Goal: Find specific page/section: Find specific page/section

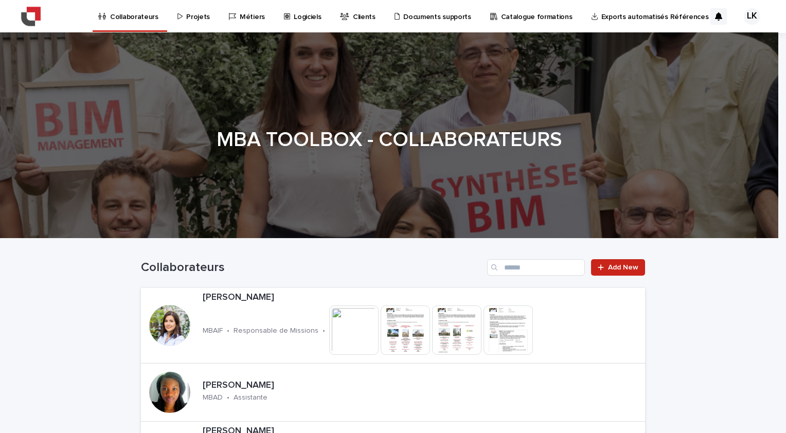
click at [200, 17] on p "Projets" at bounding box center [198, 11] width 24 height 22
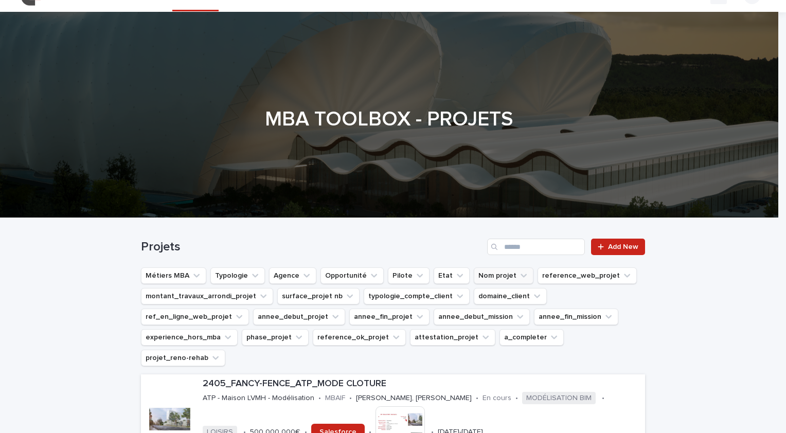
scroll to position [51, 0]
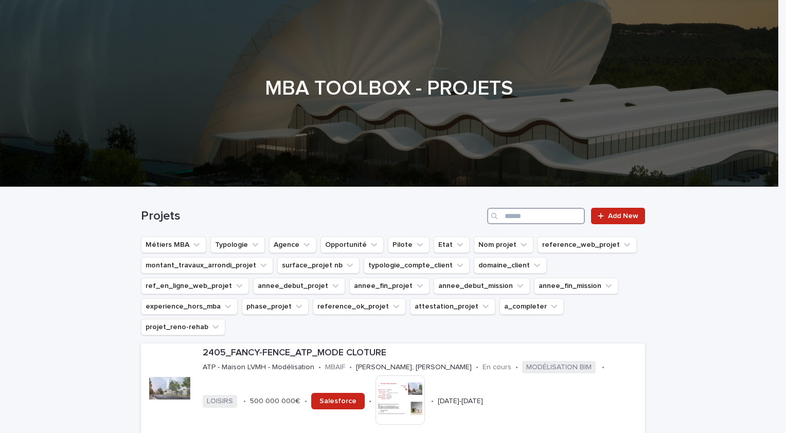
click at [524, 217] on input "Search" at bounding box center [536, 216] width 98 height 16
type input "**"
click at [252, 245] on icon "Typologie" at bounding box center [255, 245] width 6 height 4
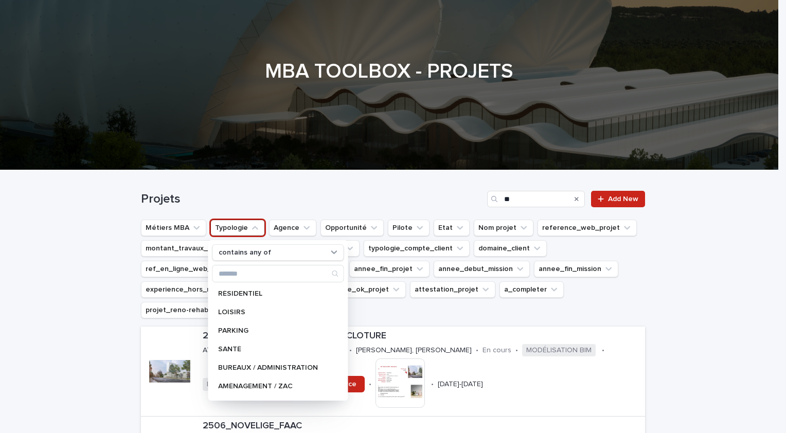
scroll to position [51, 0]
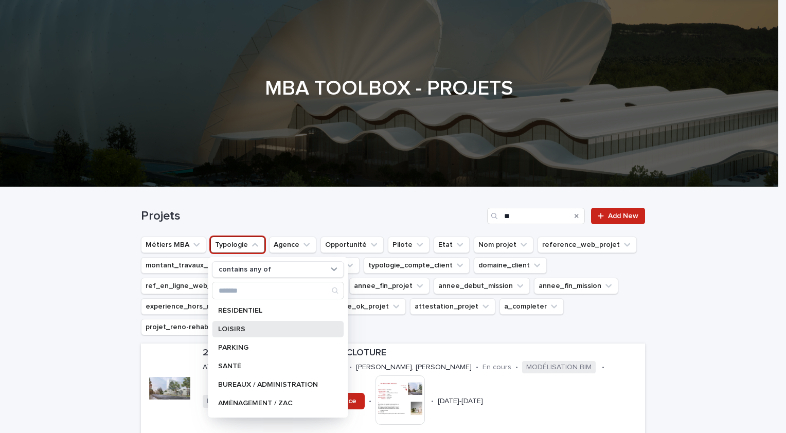
click at [266, 326] on p "LOISIRS" at bounding box center [272, 329] width 109 height 7
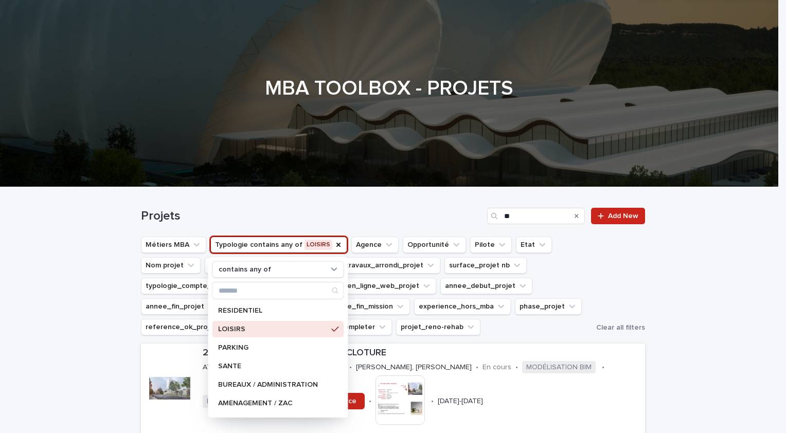
click at [351, 216] on h1 "Projets" at bounding box center [312, 216] width 342 height 15
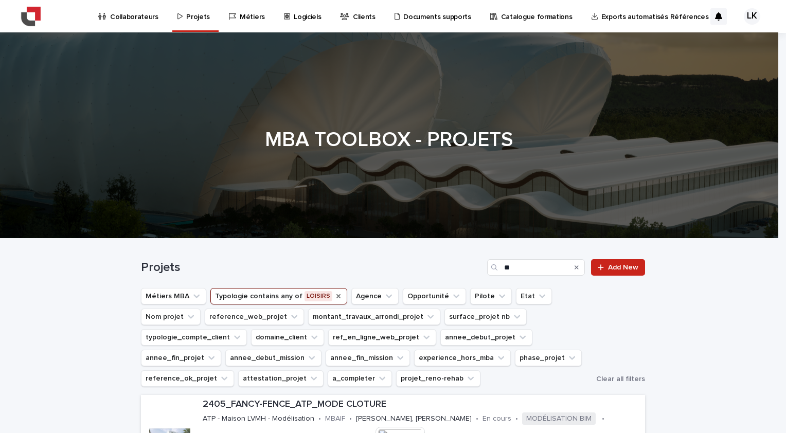
click at [335, 293] on icon "Typologie" at bounding box center [339, 296] width 8 height 8
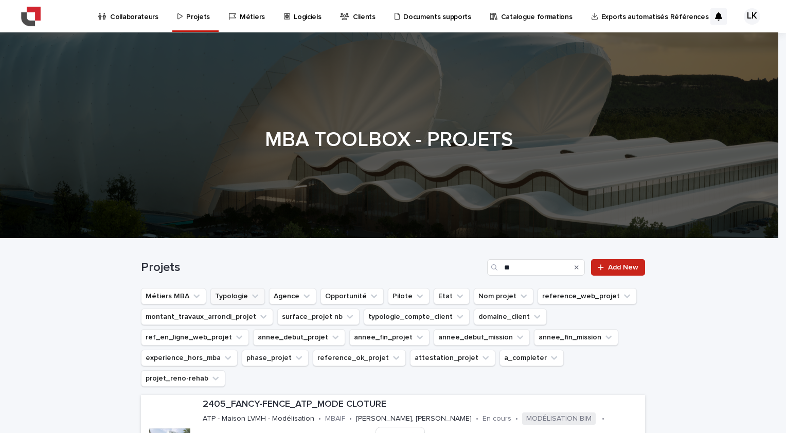
click at [250, 295] on icon "Typologie" at bounding box center [255, 296] width 10 height 10
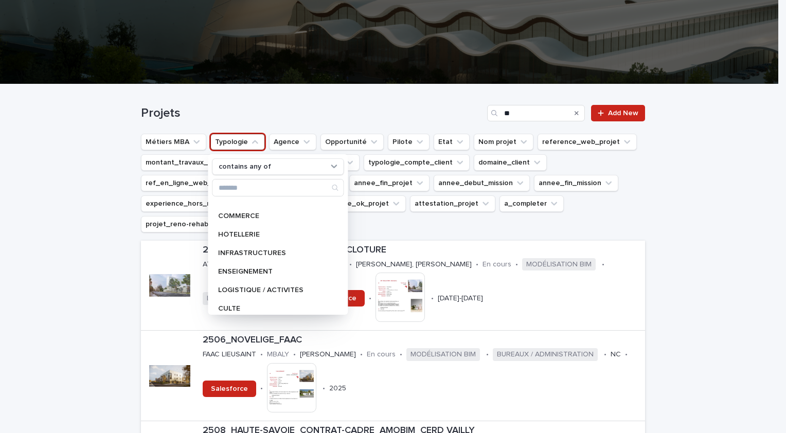
scroll to position [146, 0]
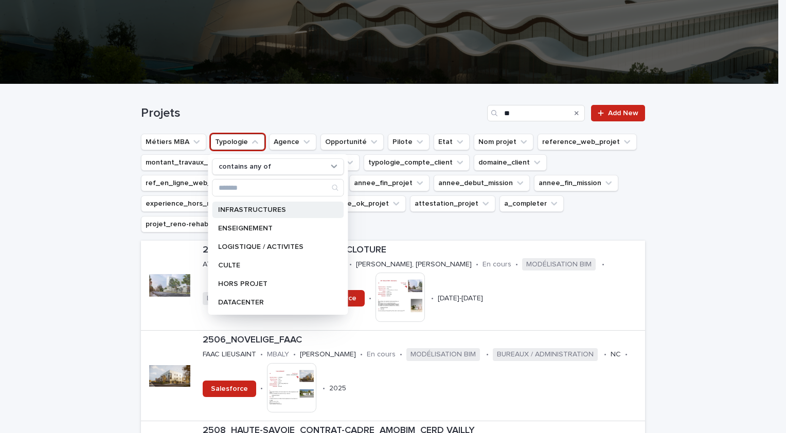
click at [271, 213] on div "INFRASTRUCTURES" at bounding box center [278, 210] width 132 height 16
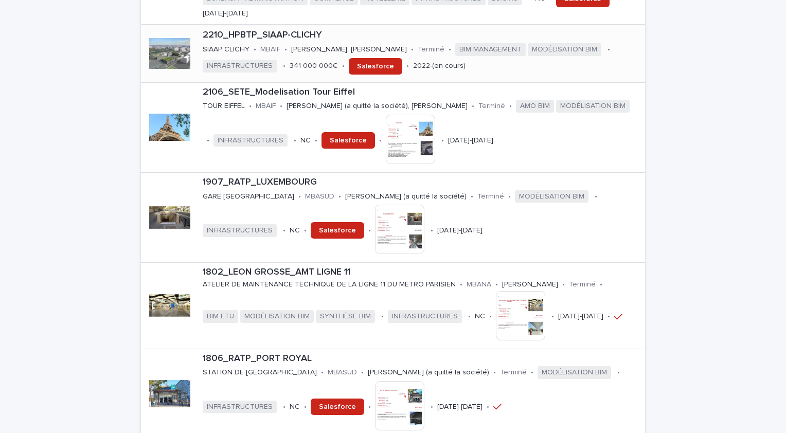
scroll to position [1062, 0]
